Goal: Task Accomplishment & Management: Use online tool/utility

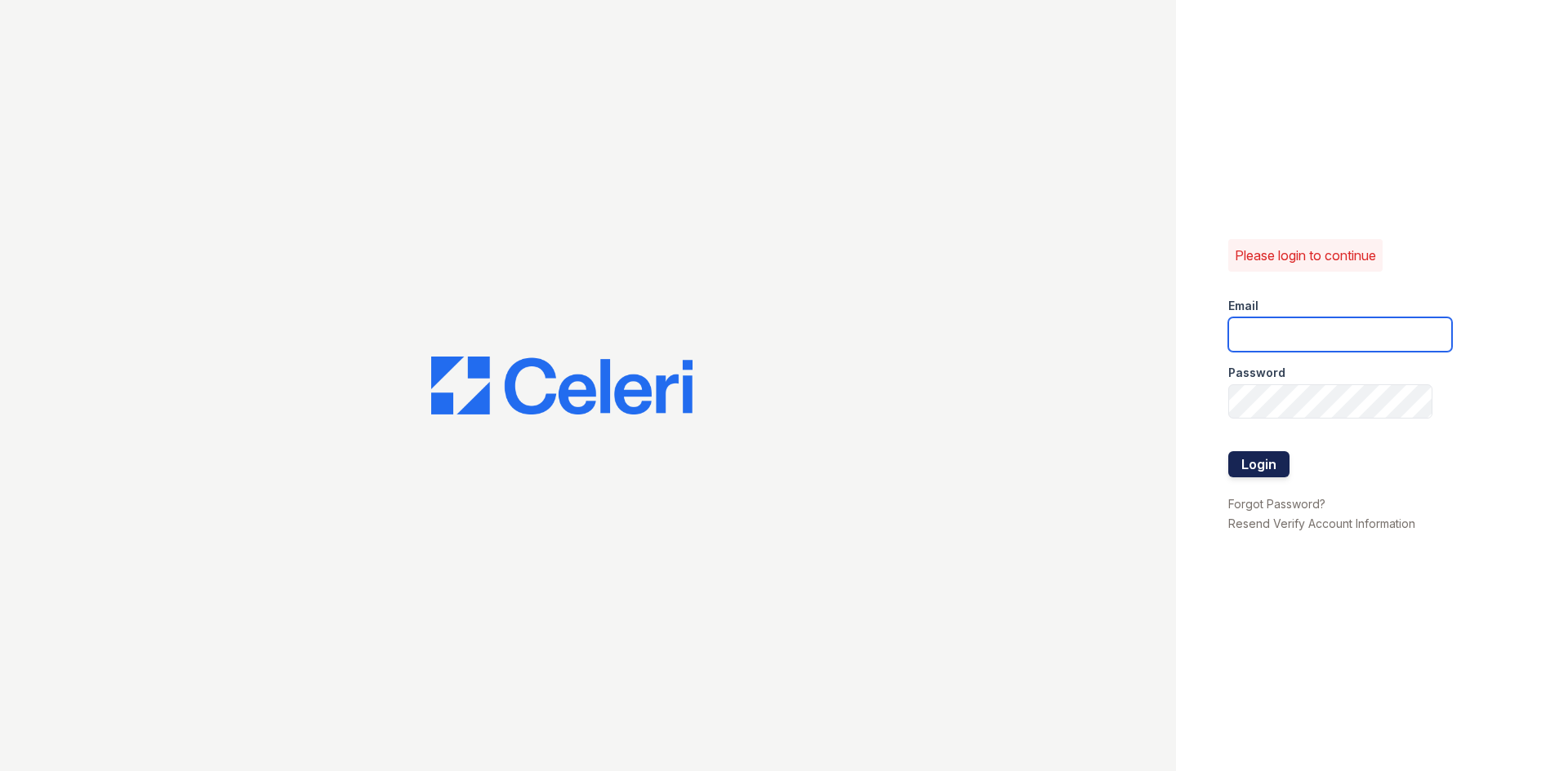
type input "westcreek1@cafmanagement.com"
click at [1273, 469] on button "Login" at bounding box center [1259, 464] width 61 height 26
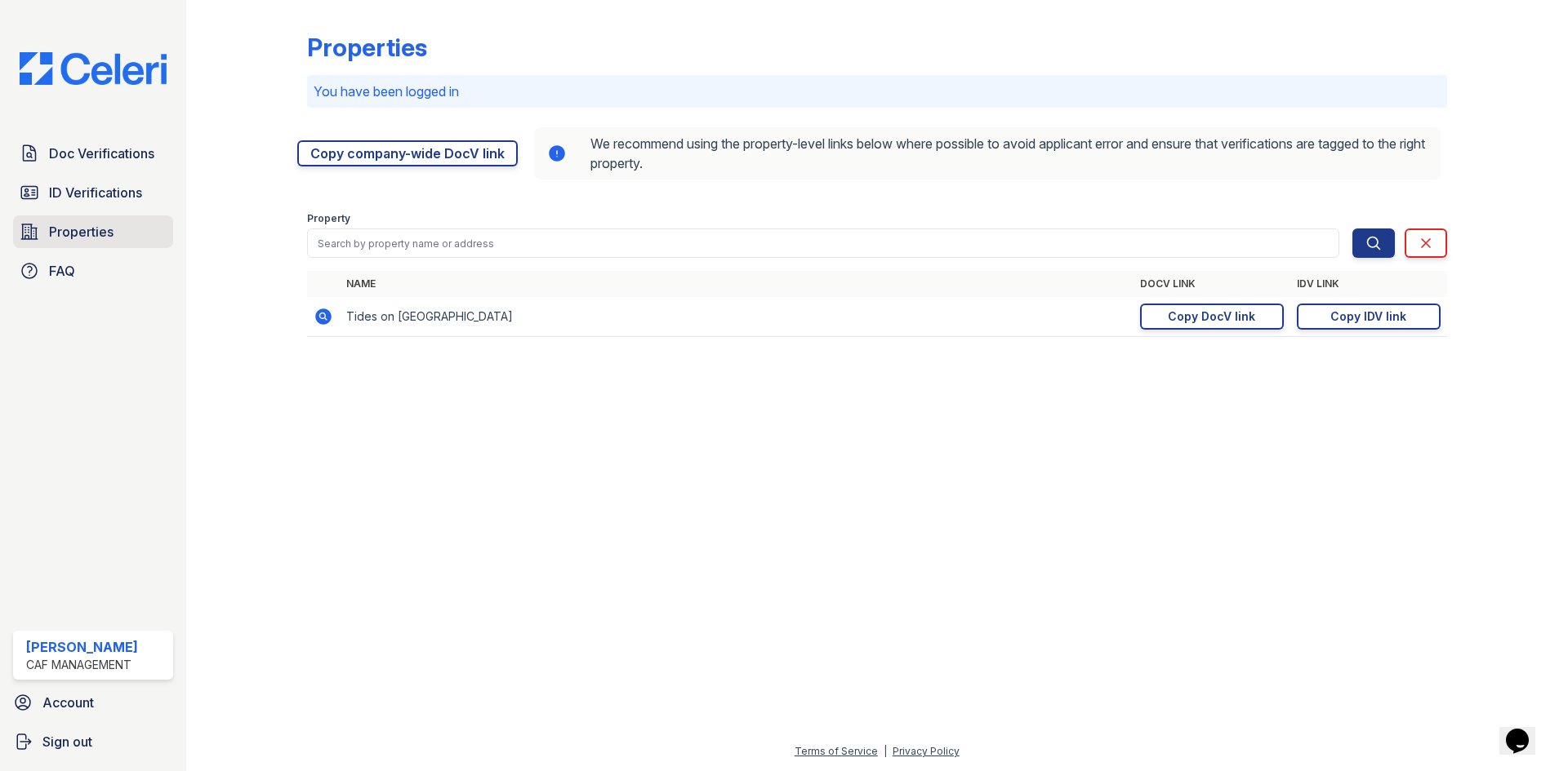
click at [68, 229] on span "Properties" at bounding box center [81, 231] width 65 height 19
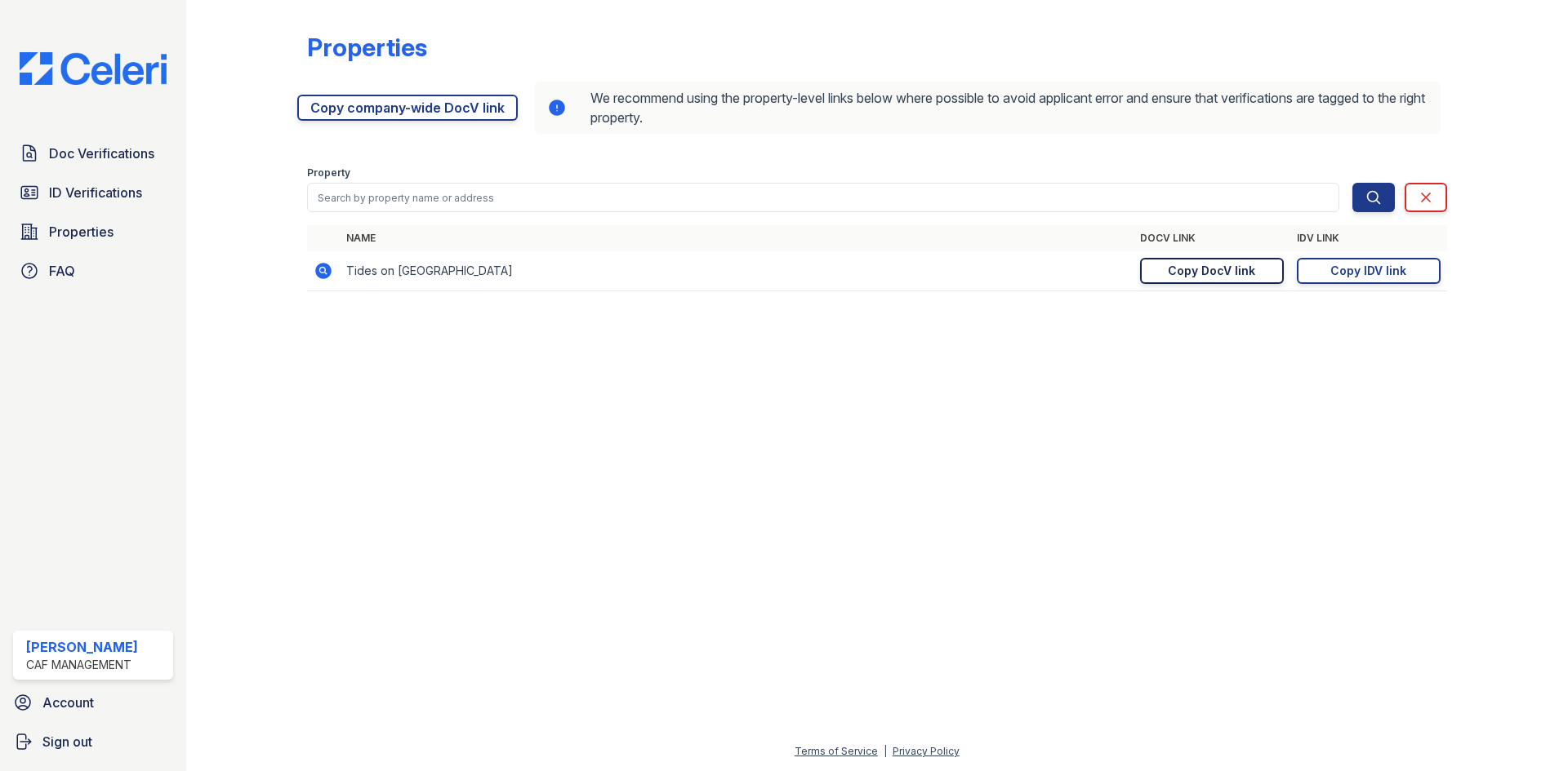
click at [1202, 275] on div "Copy DocV link" at bounding box center [1211, 270] width 87 height 16
drag, startPoint x: 1359, startPoint y: 276, endPoint x: 1346, endPoint y: 271, distance: 13.9
click at [1359, 276] on div "Copy IDV link" at bounding box center [1368, 270] width 76 height 16
